Goal: Information Seeking & Learning: Learn about a topic

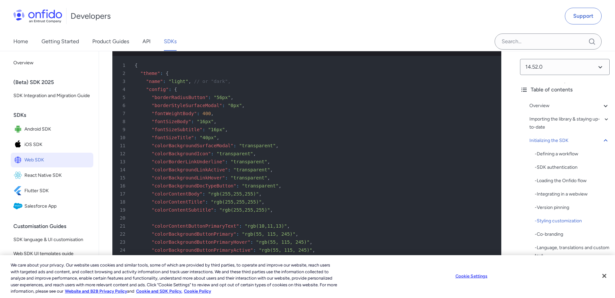
scroll to position [2246, 0]
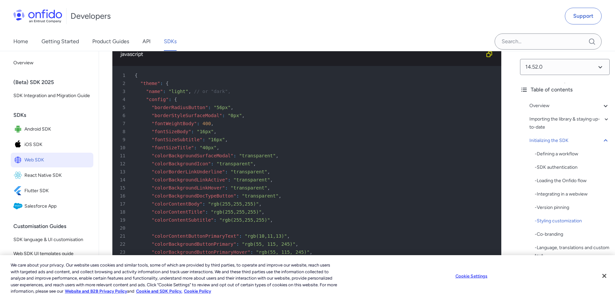
click at [310, 167] on div "12 "colorBackgroundIcon" : "transparent" ," at bounding box center [303, 163] width 377 height 8
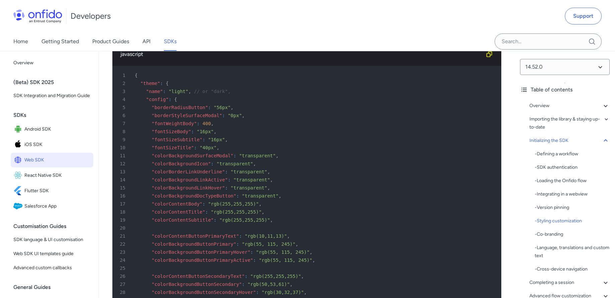
scroll to position [2287, 0]
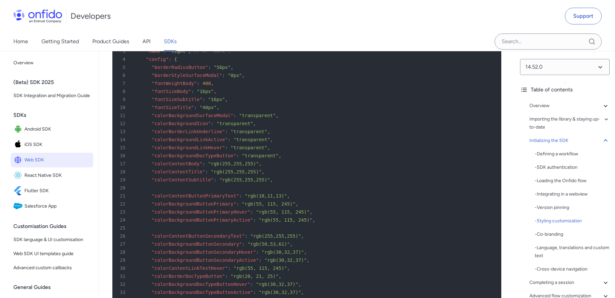
click at [170, 150] on span ""colorBackgroundLinkHover"" at bounding box center [188, 147] width 73 height 5
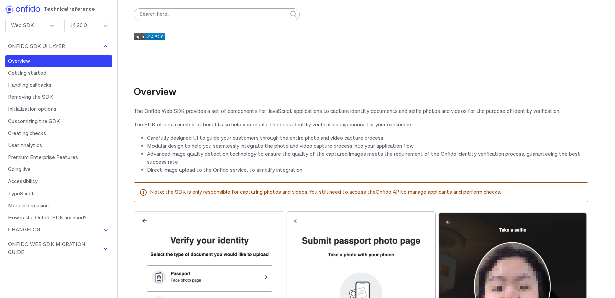
click at [92, 28] on div "14.26.0" at bounding box center [88, 25] width 48 height 13
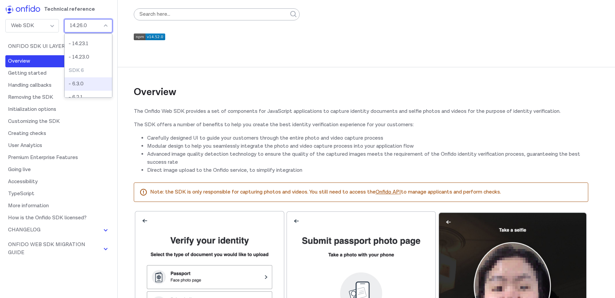
scroll to position [54, 0]
click at [83, 79] on li "- 6.3.0" at bounding box center [88, 82] width 47 height 13
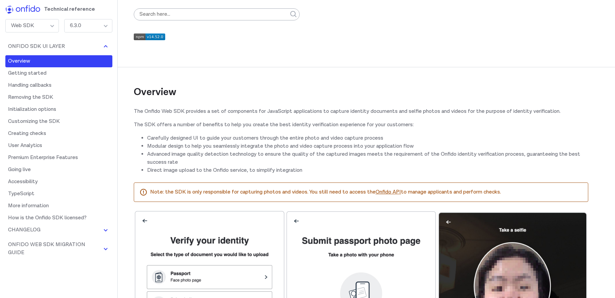
click at [158, 37] on img at bounding box center [149, 36] width 31 height 7
click at [82, 27] on div "6.3.0" at bounding box center [88, 25] width 48 height 13
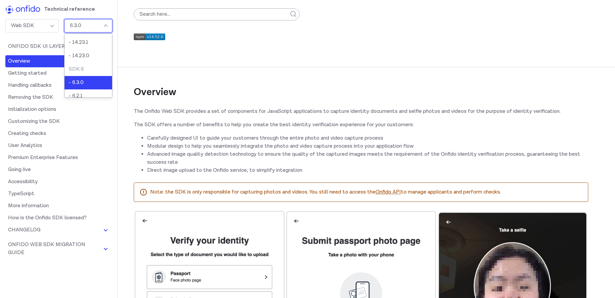
click at [81, 84] on li "- 6.3.0" at bounding box center [88, 82] width 47 height 13
